Goal: Transaction & Acquisition: Purchase product/service

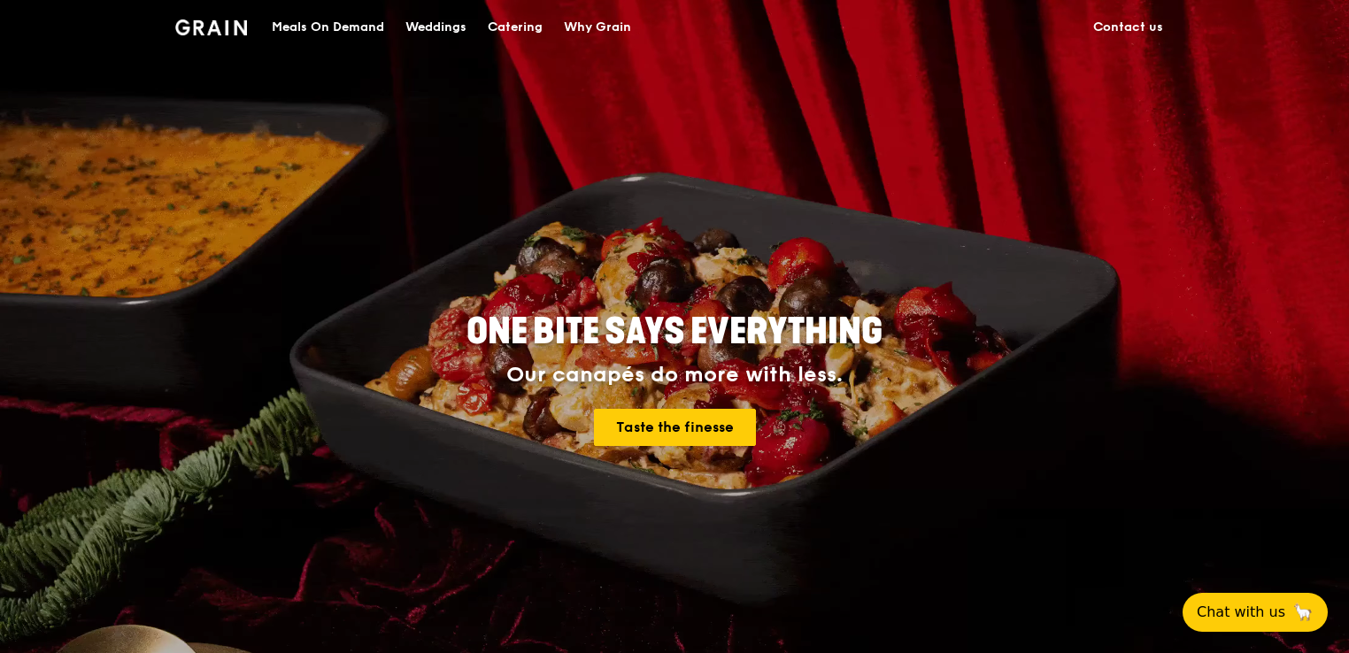
click at [361, 27] on div "Meals On Demand" at bounding box center [328, 27] width 112 height 53
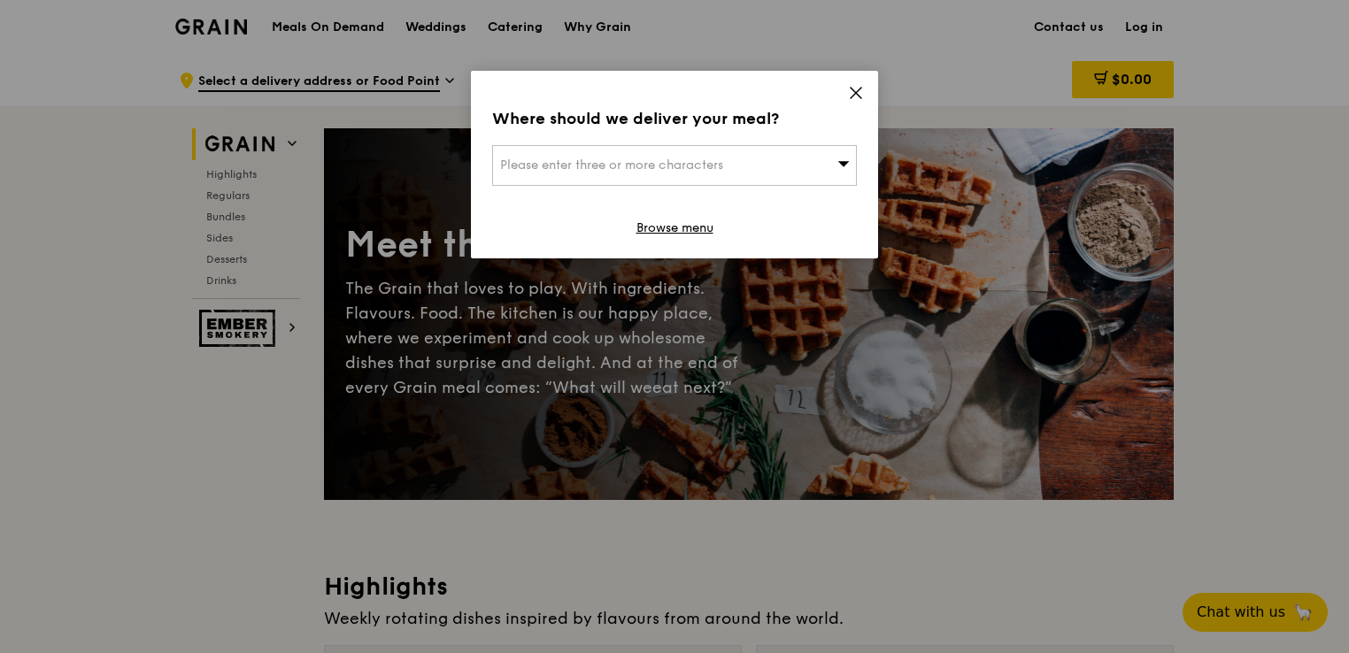
click at [855, 90] on icon at bounding box center [856, 93] width 16 height 16
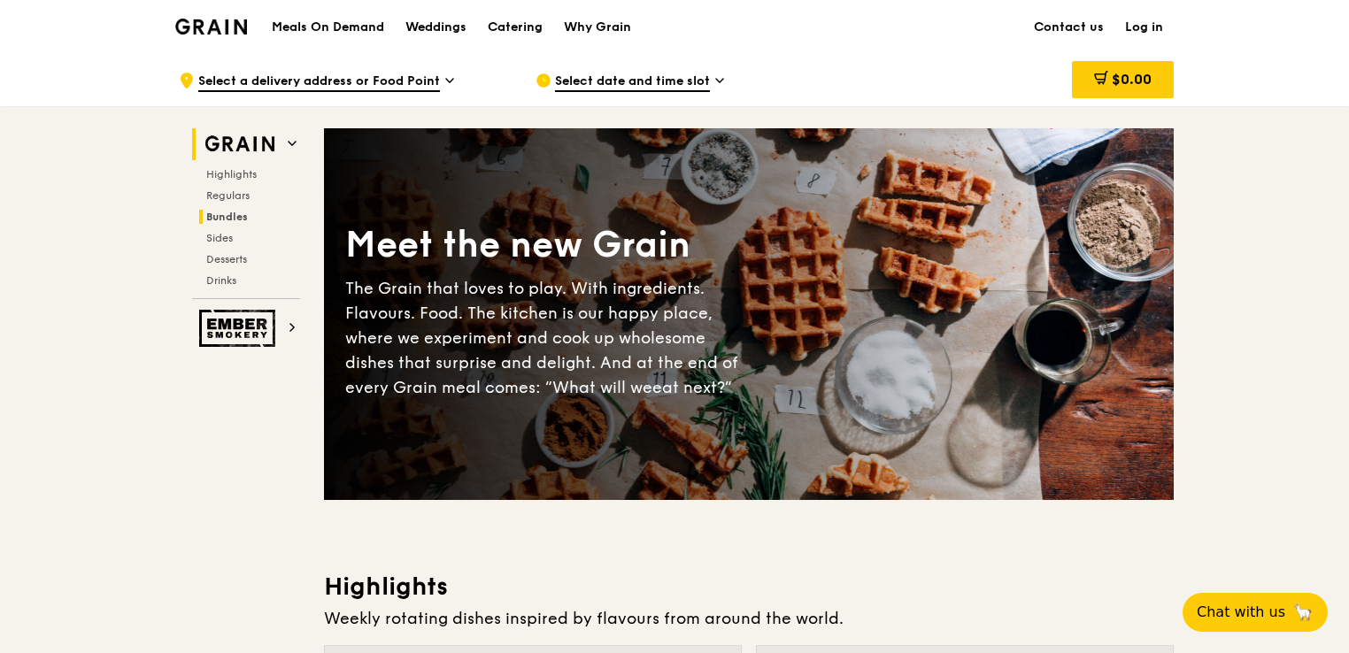
click at [230, 214] on span "Bundles" at bounding box center [227, 217] width 42 height 12
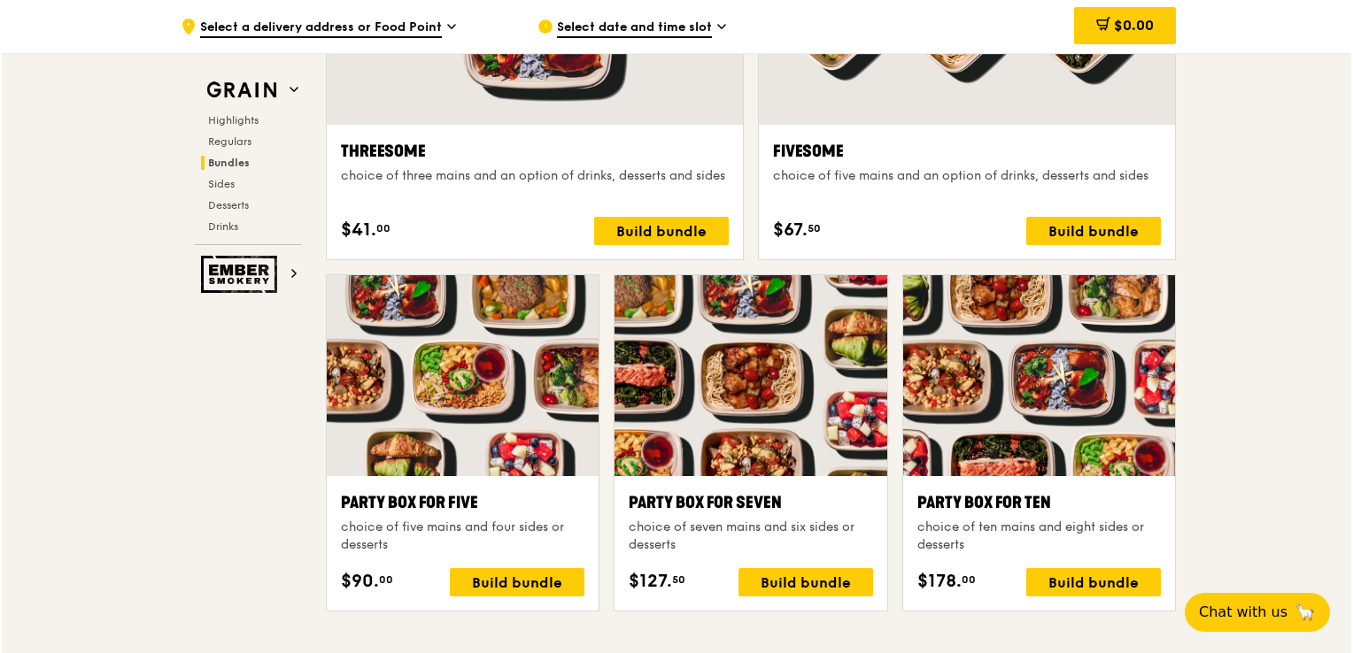
scroll to position [3347, 0]
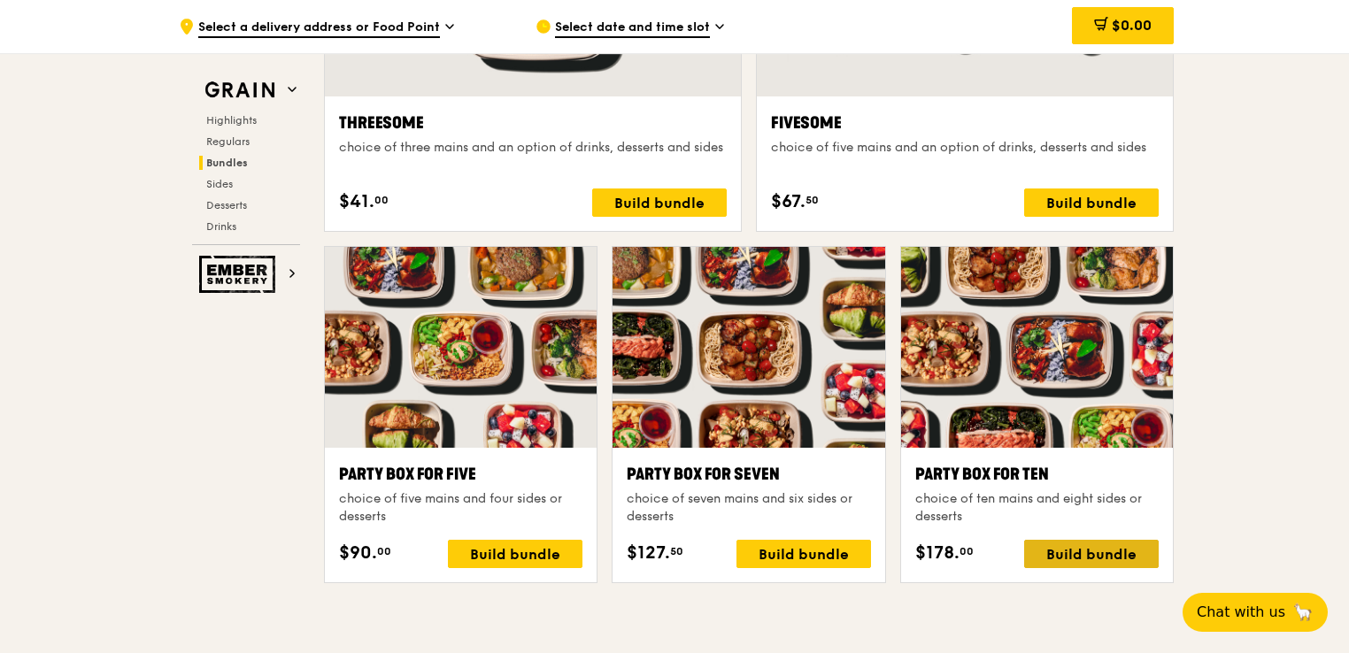
click at [1063, 553] on div "Build bundle" at bounding box center [1091, 554] width 135 height 28
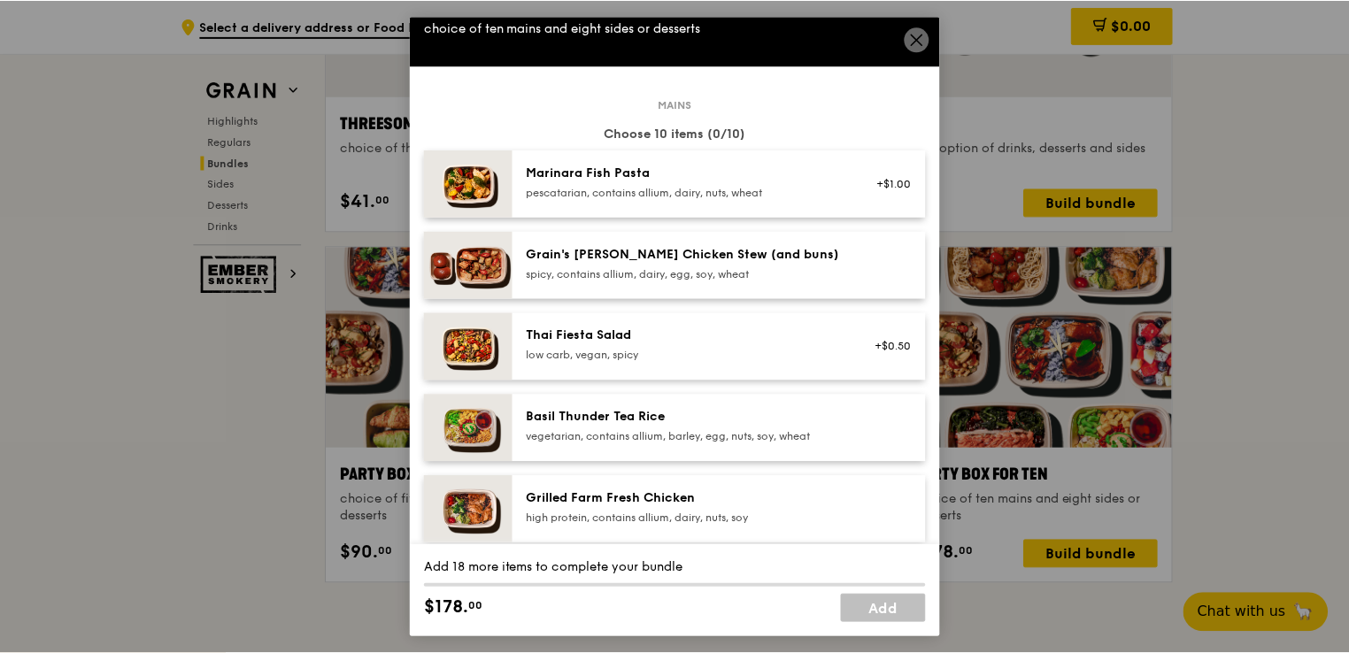
scroll to position [0, 0]
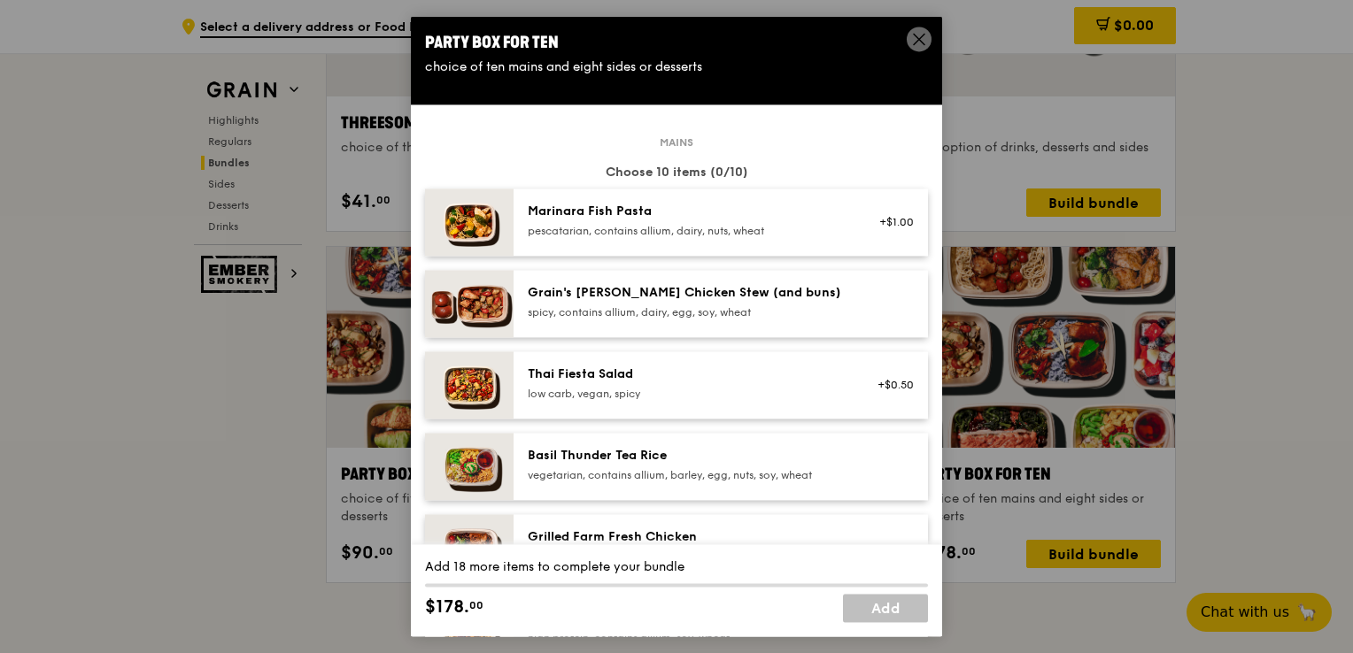
click at [922, 41] on icon at bounding box center [919, 39] width 16 height 16
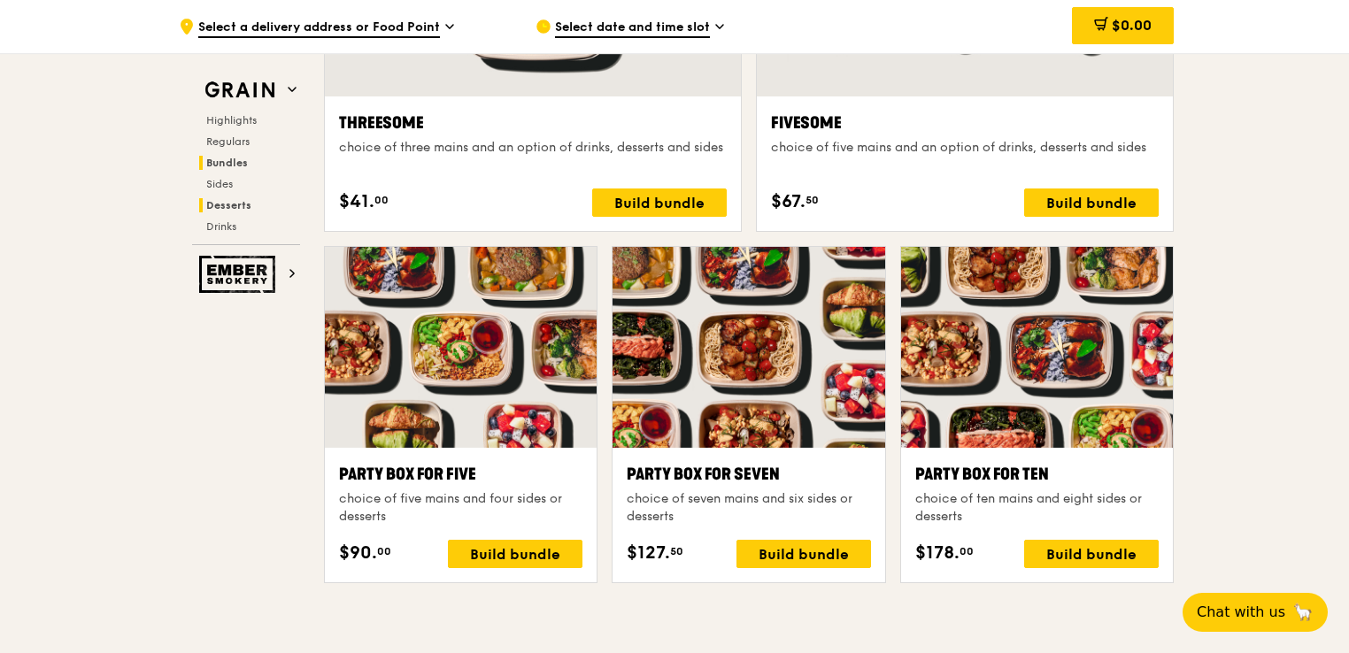
click at [238, 205] on span "Desserts" at bounding box center [228, 205] width 45 height 12
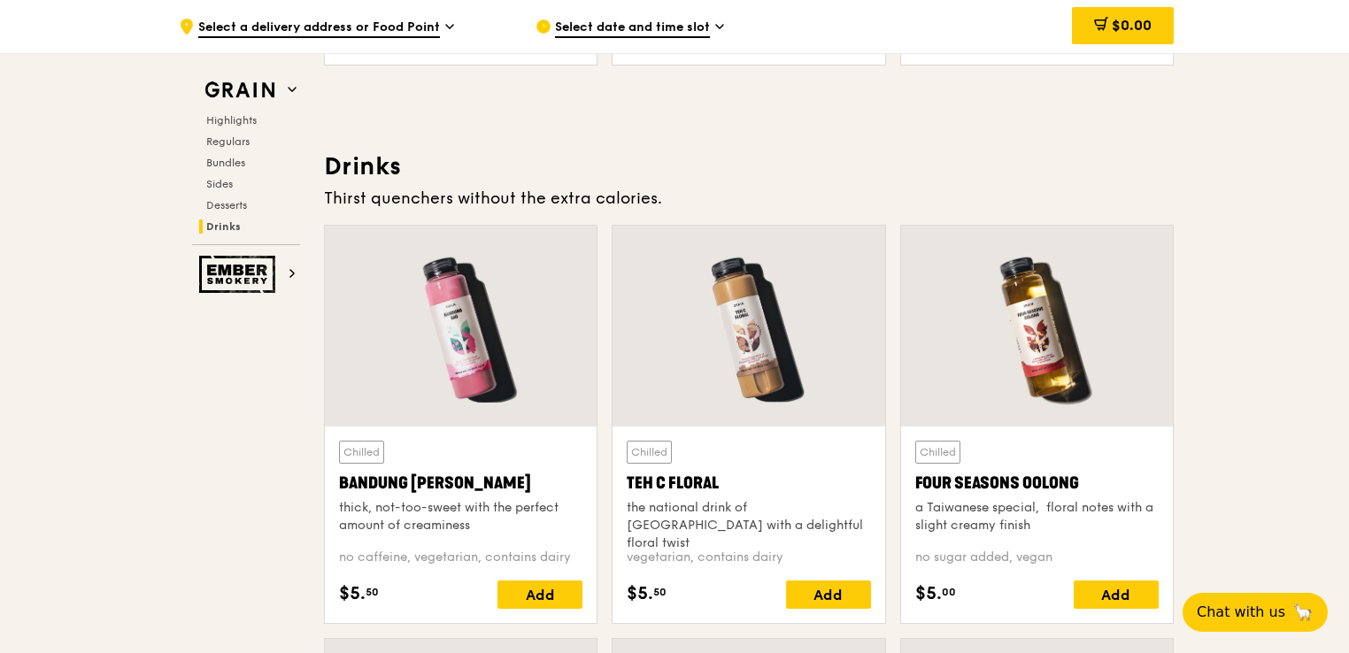
scroll to position [6020, 0]
